Goal: Find contact information: Find contact information

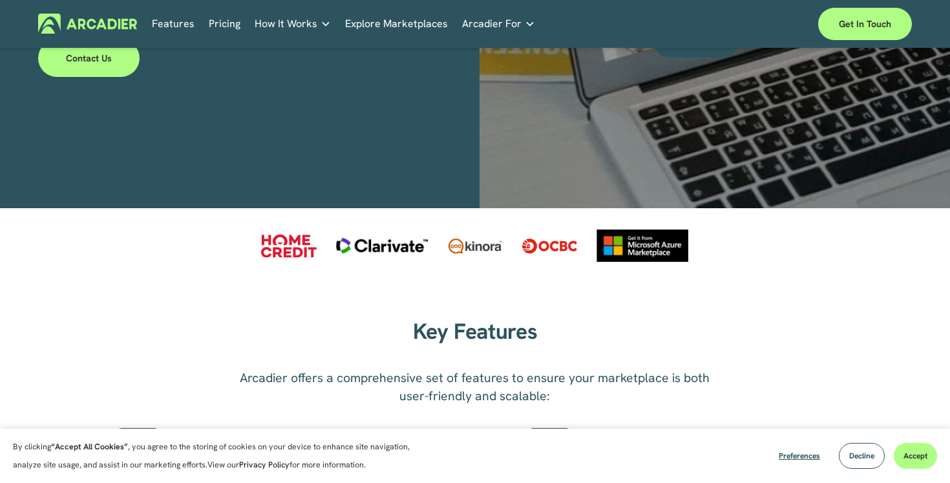
scroll to position [455, 0]
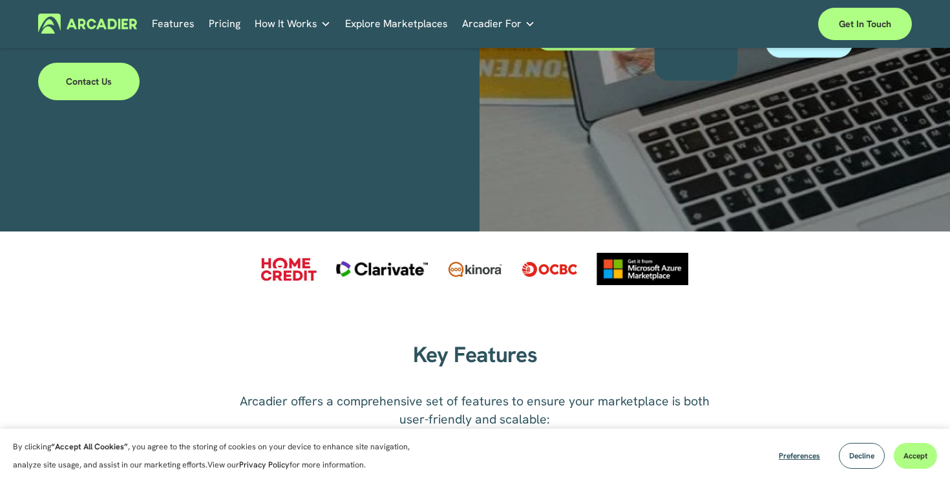
click at [112, 87] on link "Contact Us" at bounding box center [88, 81] width 101 height 37
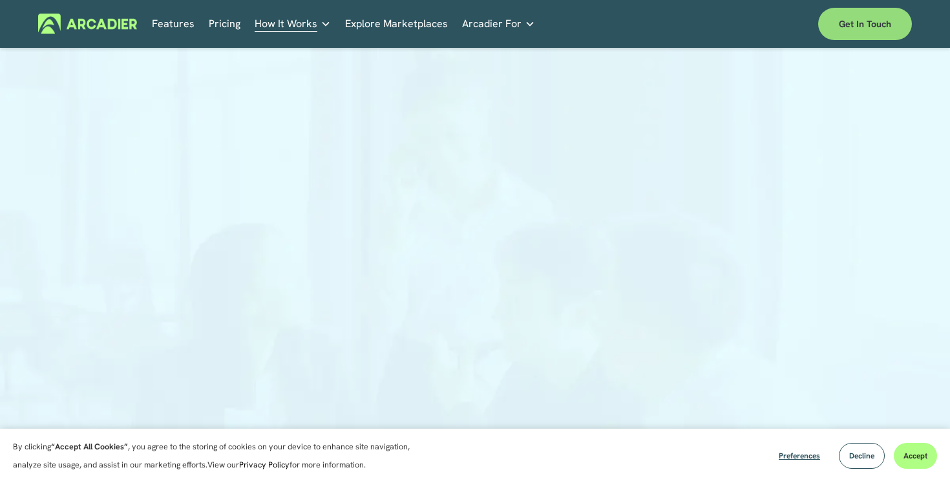
click at [852, 24] on link "Get in touch" at bounding box center [865, 24] width 94 height 32
click at [99, 195] on div at bounding box center [475, 239] width 950 height 507
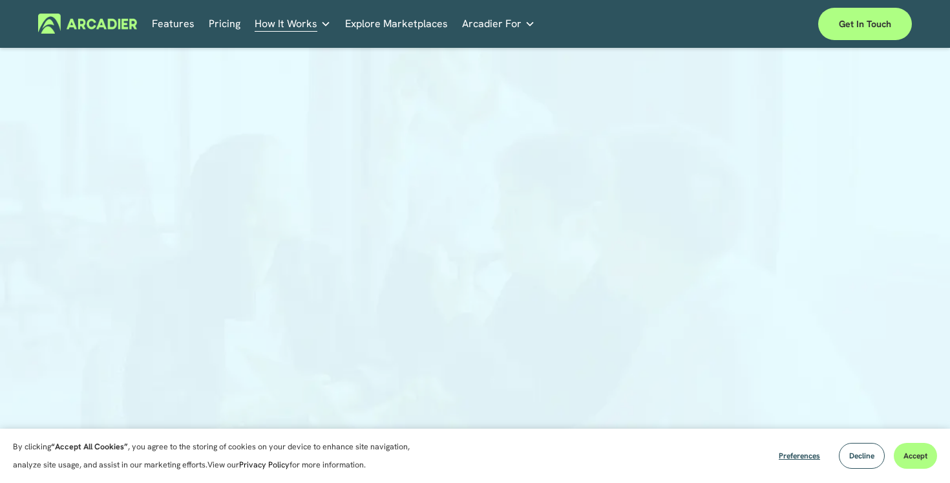
scroll to position [120, 0]
